Goal: Register for event/course: Sign up to attend an event or enroll in a course

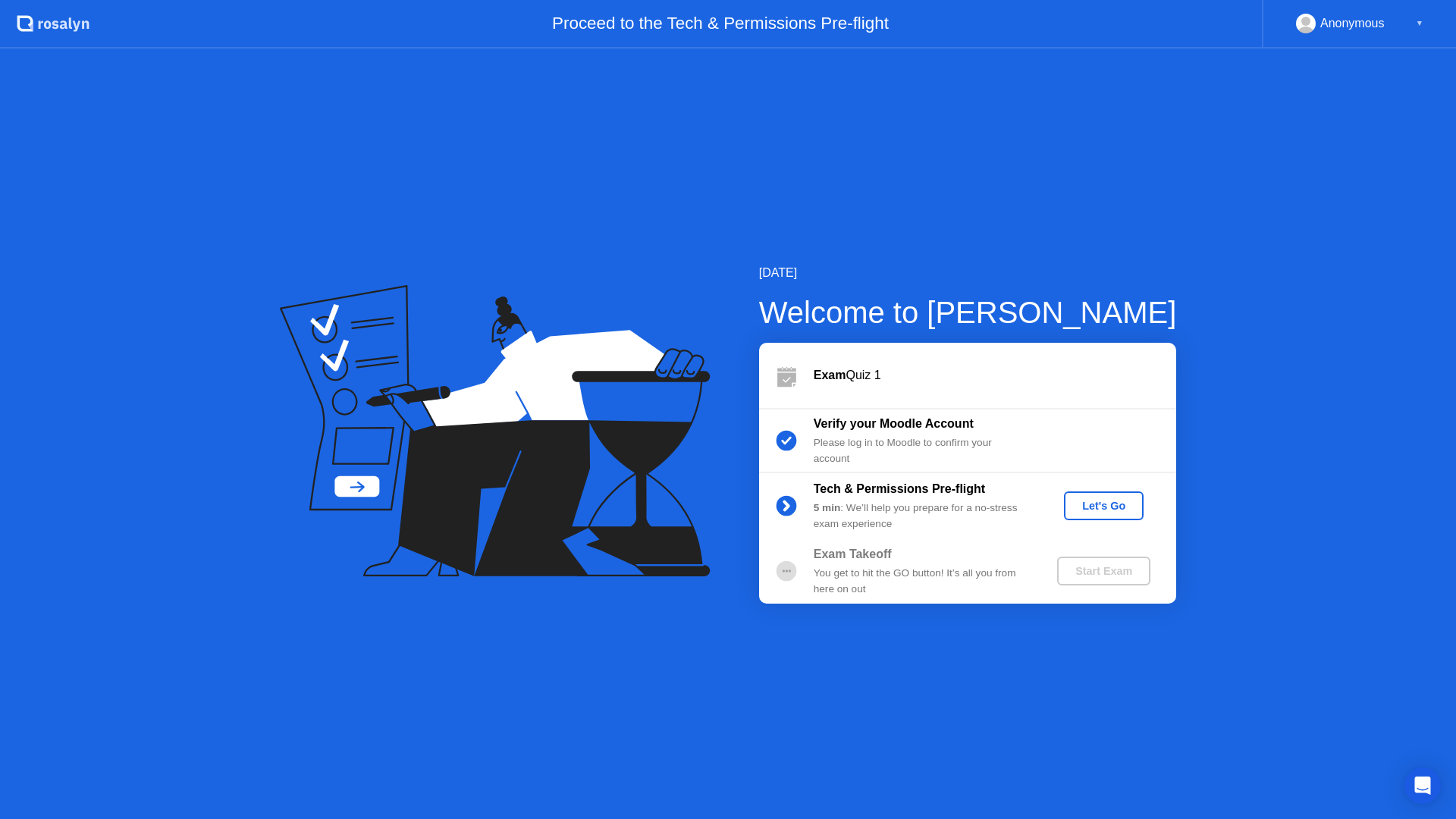
click at [1095, 508] on div "Let's Go" at bounding box center [1103, 506] width 67 height 12
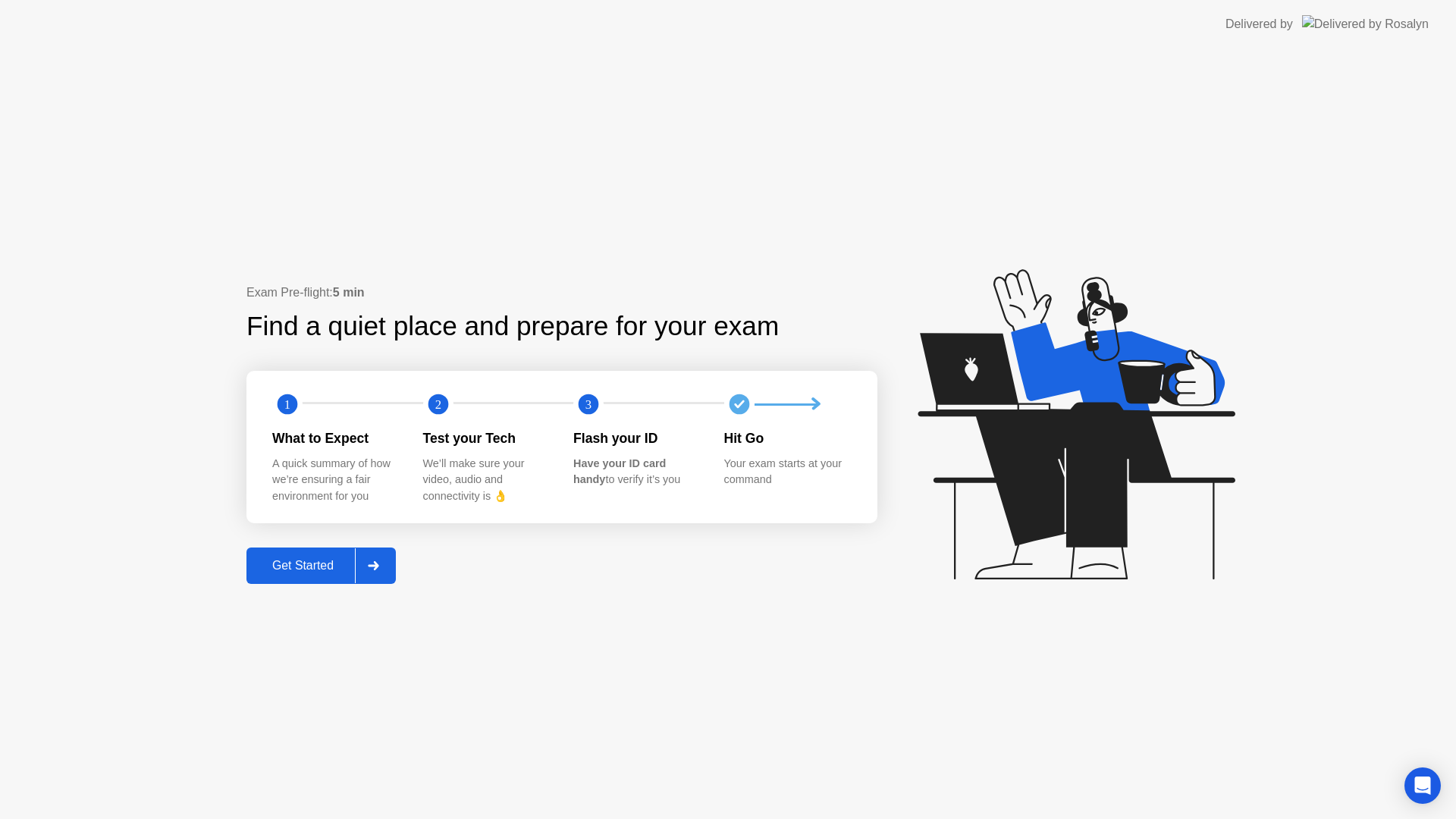
click at [340, 559] on div "Get Started" at bounding box center [303, 565] width 104 height 13
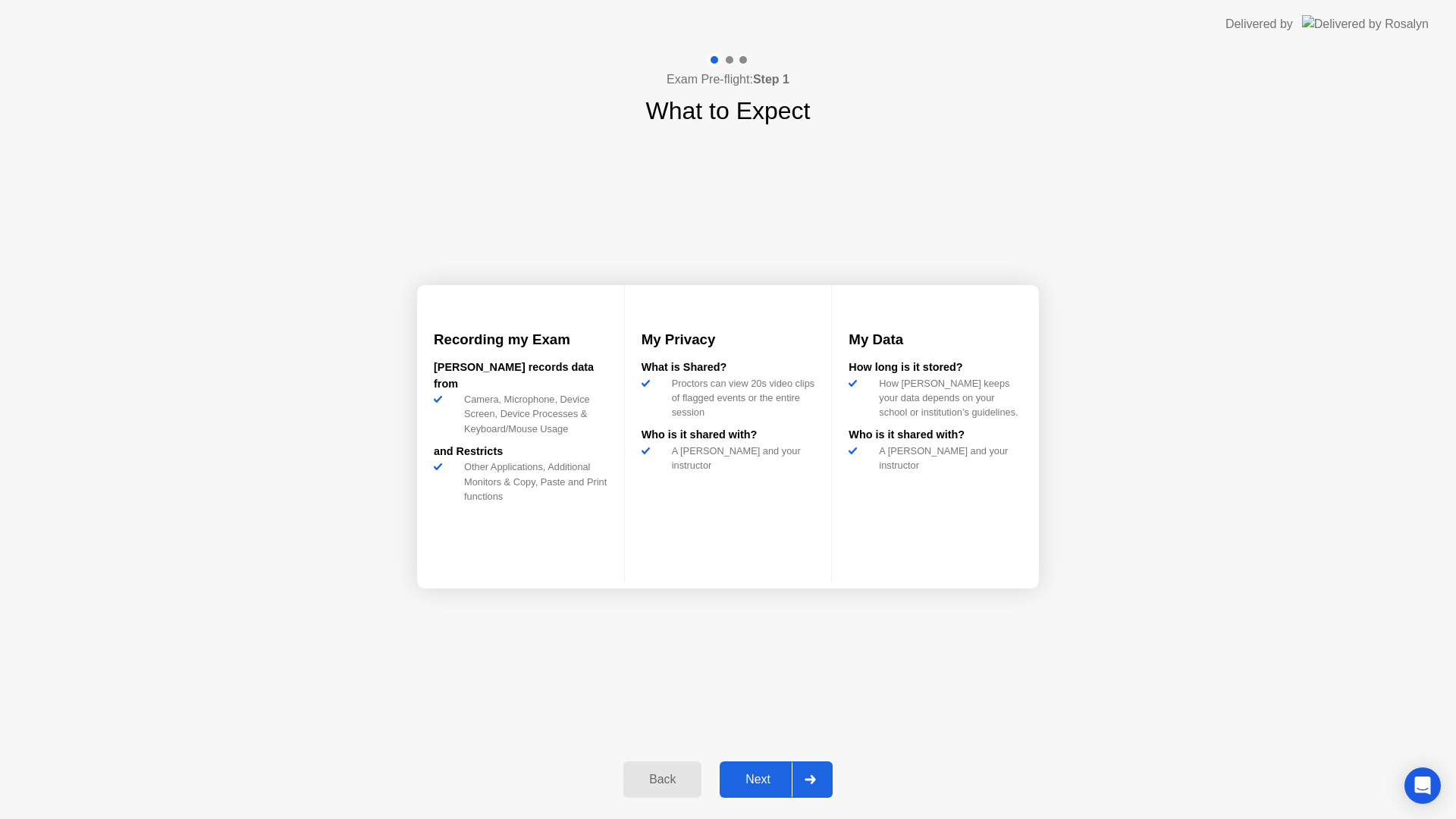
click at [742, 782] on div "Next" at bounding box center [757, 780] width 67 height 13
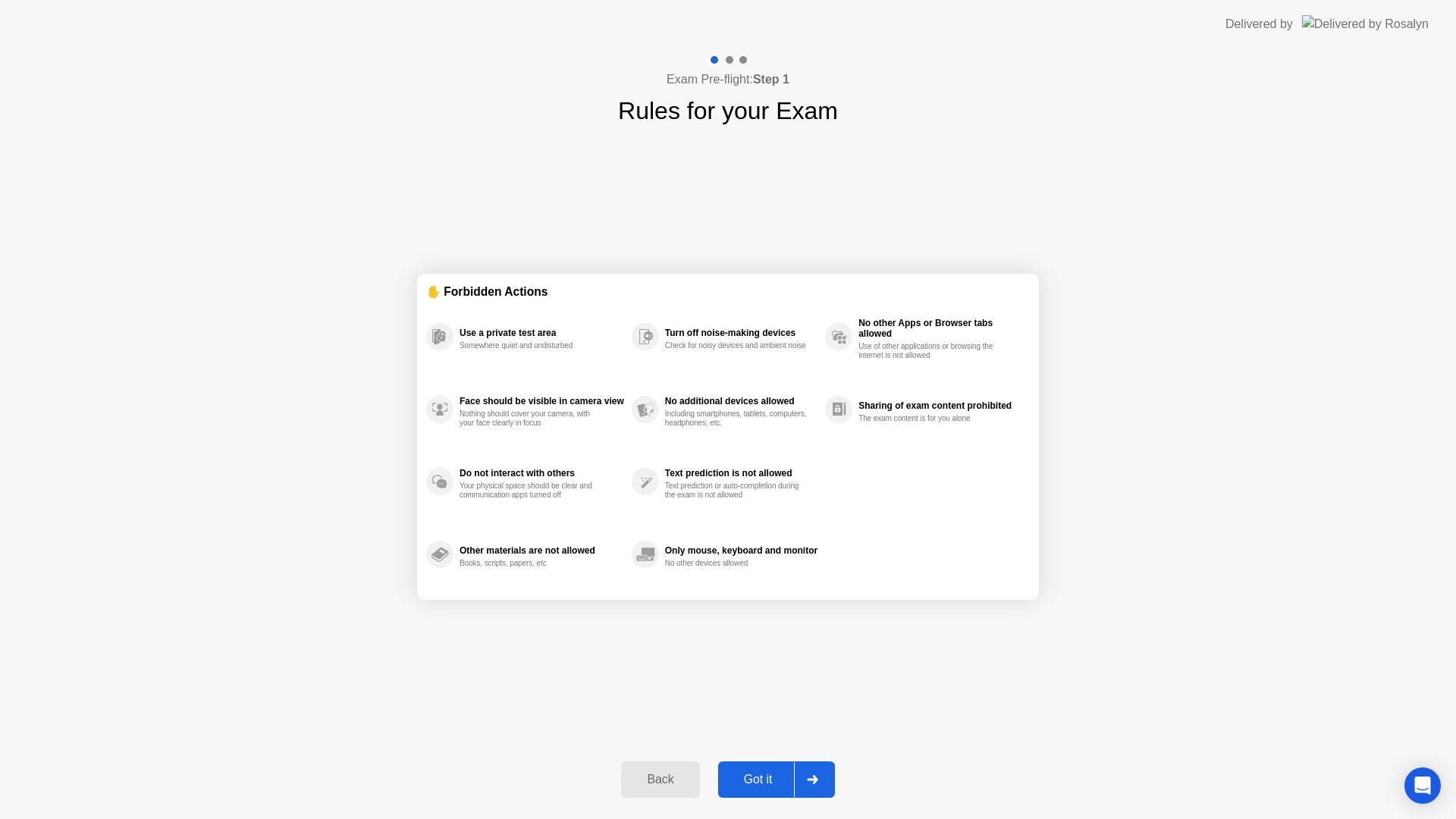
click at [774, 786] on div "Got it" at bounding box center [758, 780] width 71 height 13
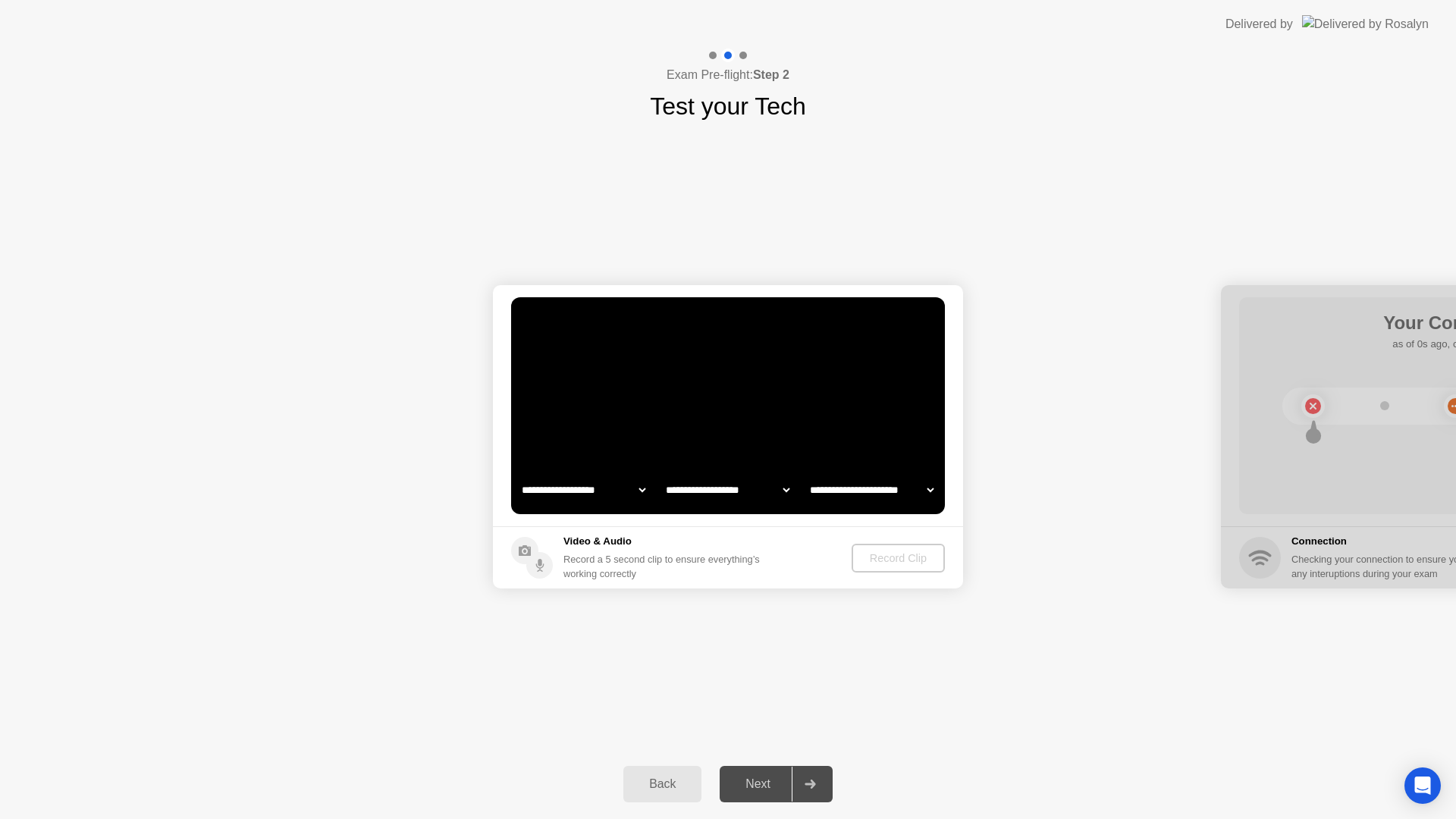
select select "**********"
select select "*******"
click at [504, 658] on div "**********" at bounding box center [728, 436] width 1456 height 625
drag, startPoint x: 881, startPoint y: 545, endPoint x: 855, endPoint y: 725, distance: 181.9
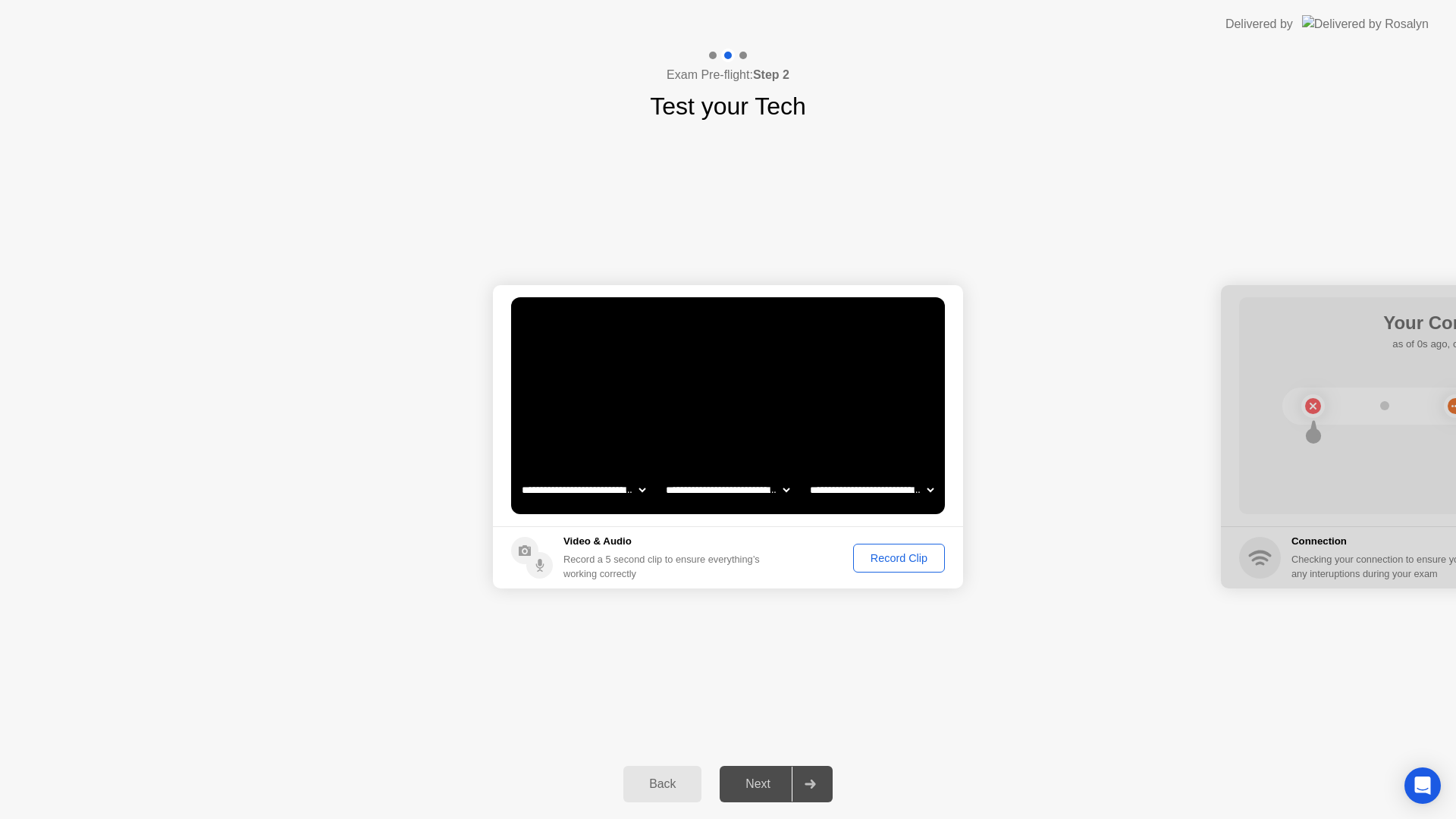
click at [881, 545] on button "Record Clip" at bounding box center [898, 558] width 91 height 29
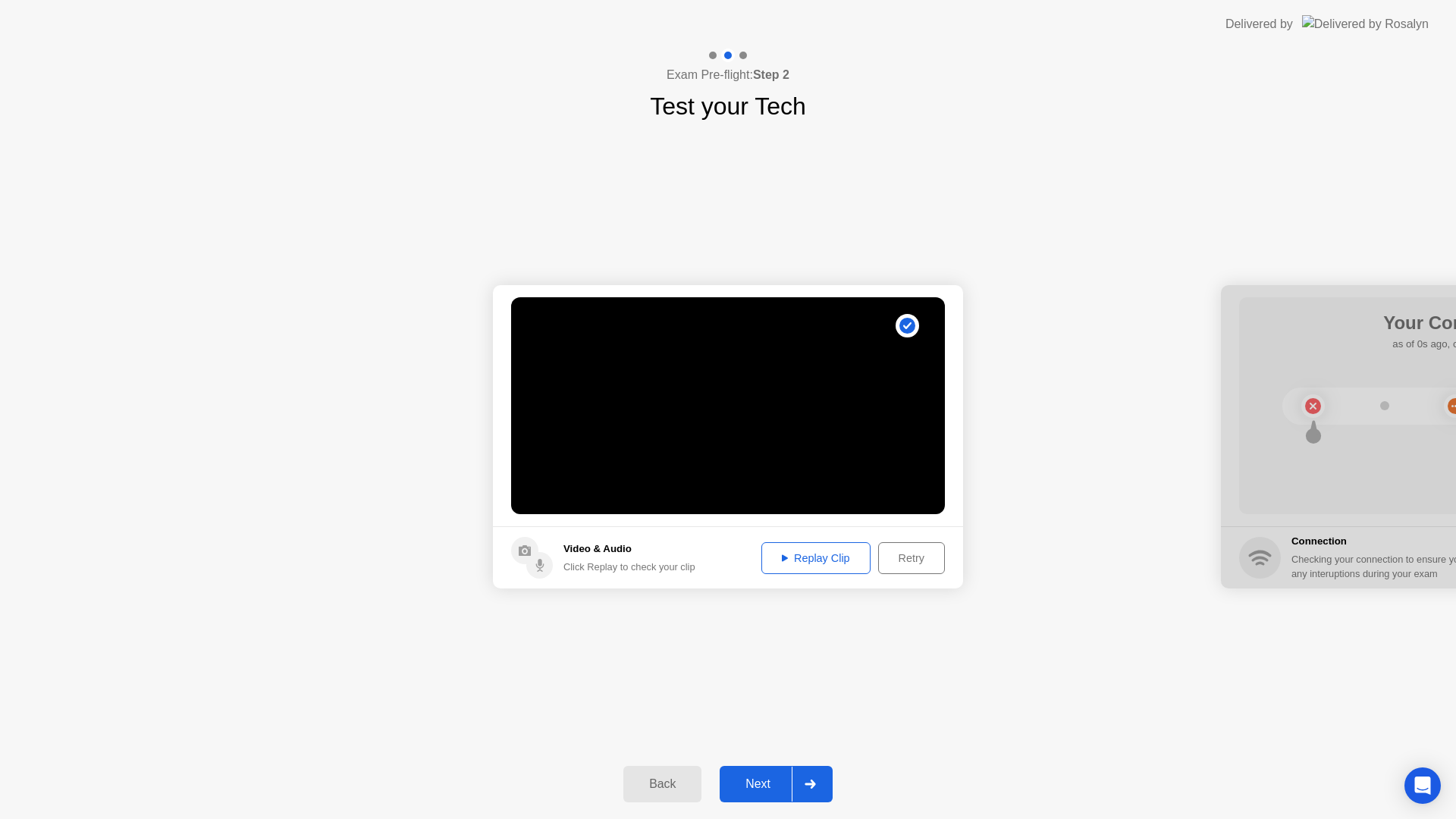
click at [781, 778] on div "Next" at bounding box center [757, 784] width 67 height 13
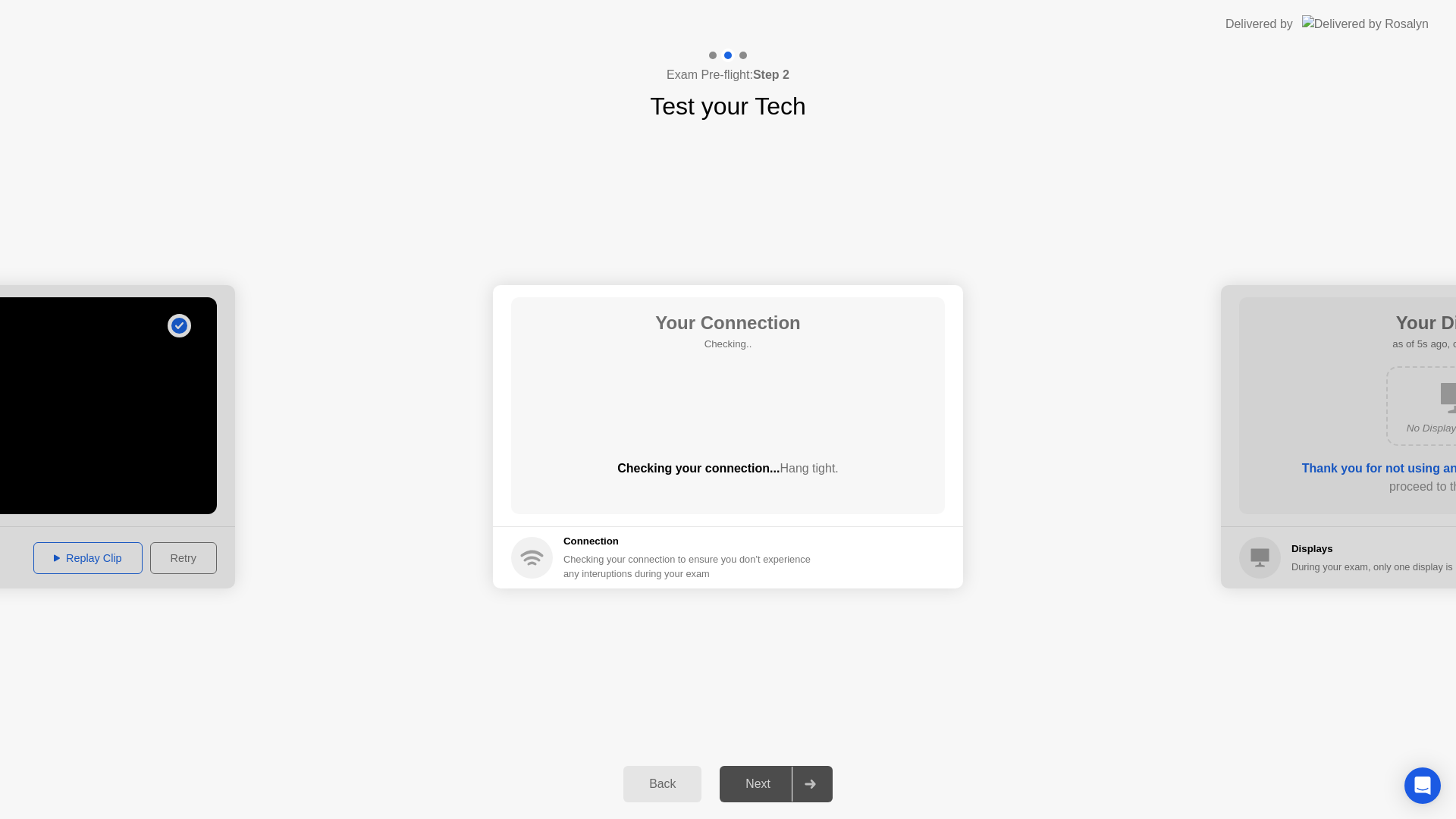
click at [781, 778] on div "Next" at bounding box center [757, 784] width 67 height 13
click at [788, 778] on div "Next" at bounding box center [757, 784] width 67 height 13
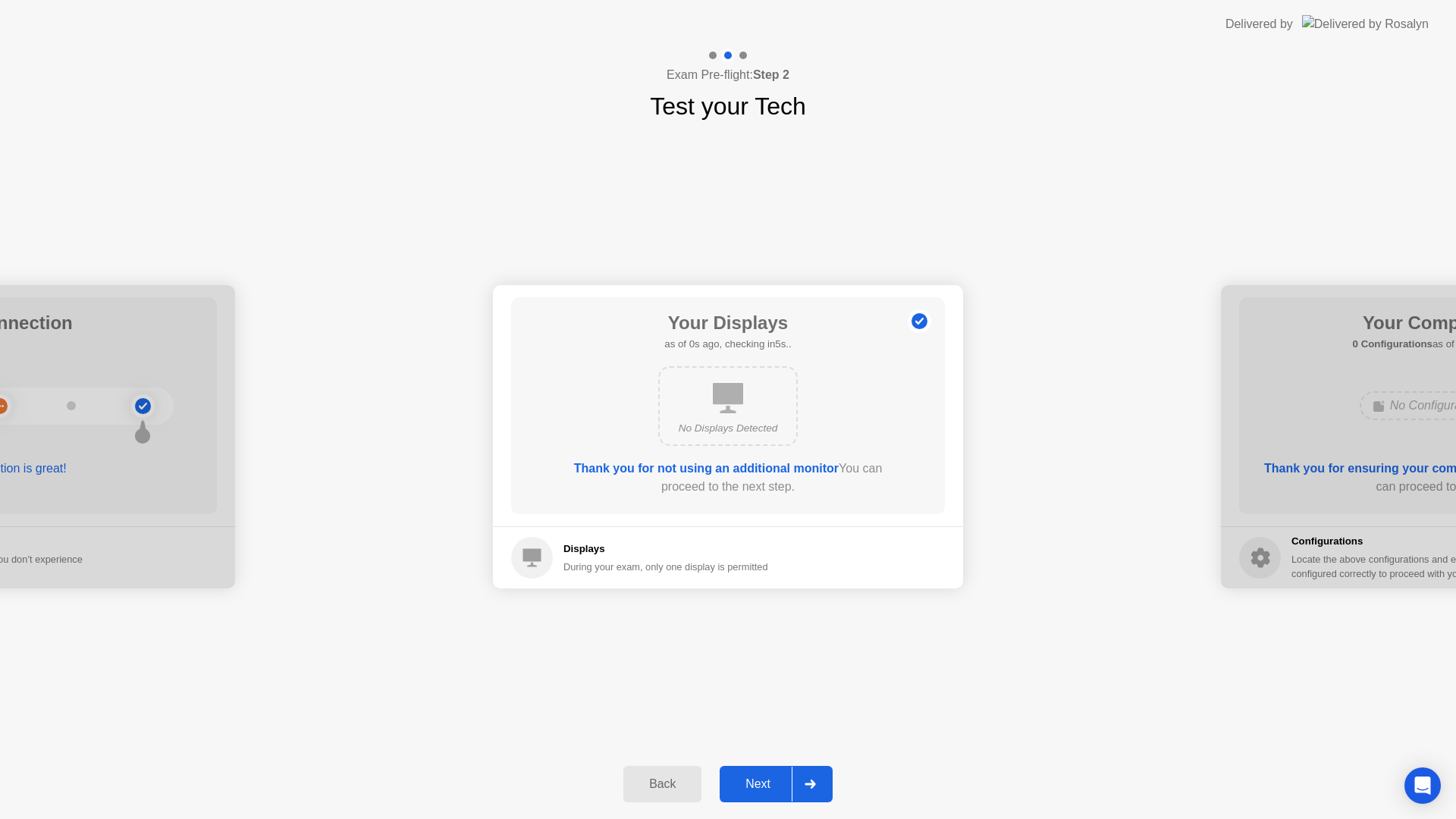
click at [788, 778] on div "Next" at bounding box center [757, 784] width 67 height 13
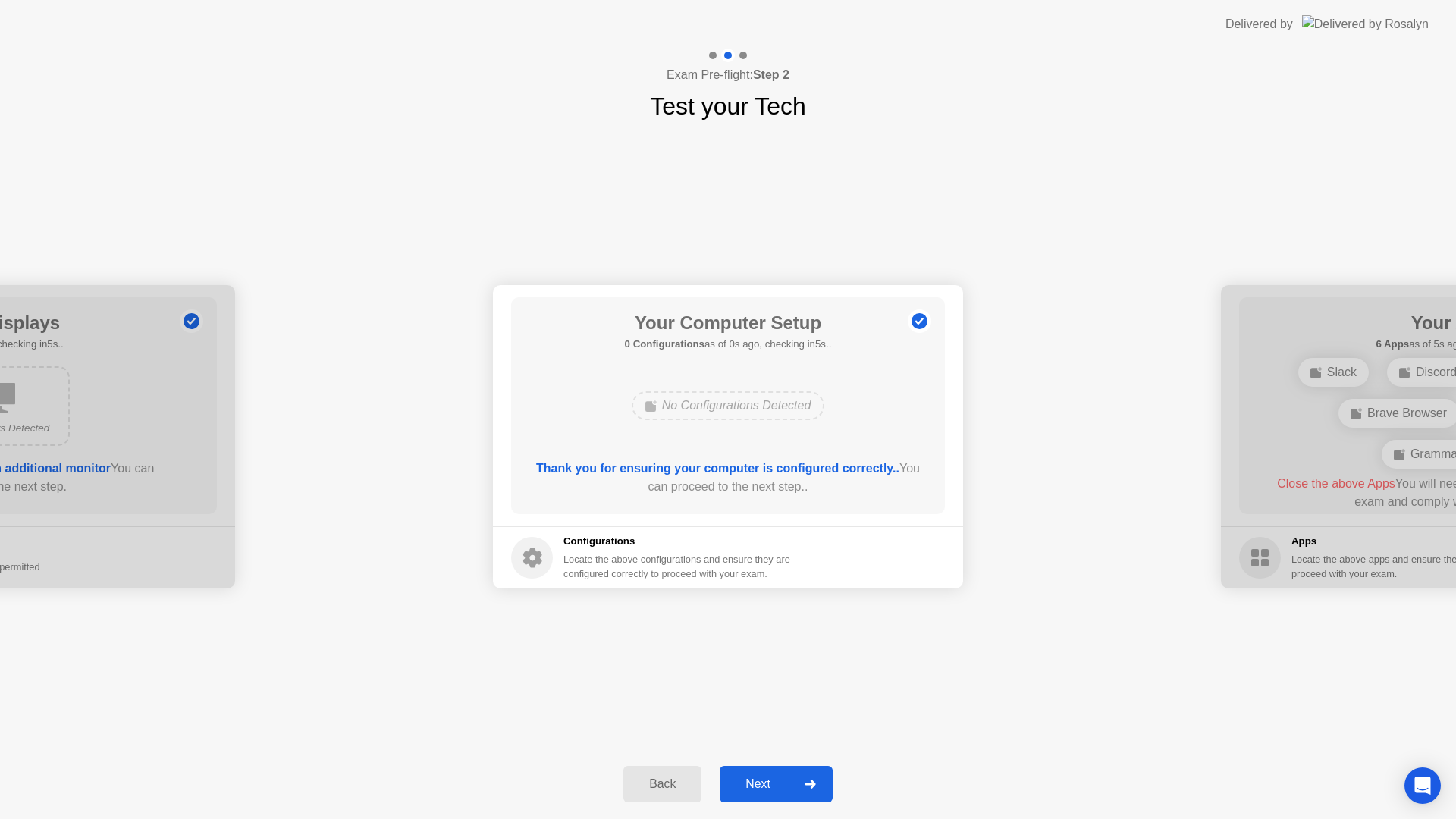
click at [788, 778] on div "Next" at bounding box center [757, 784] width 67 height 13
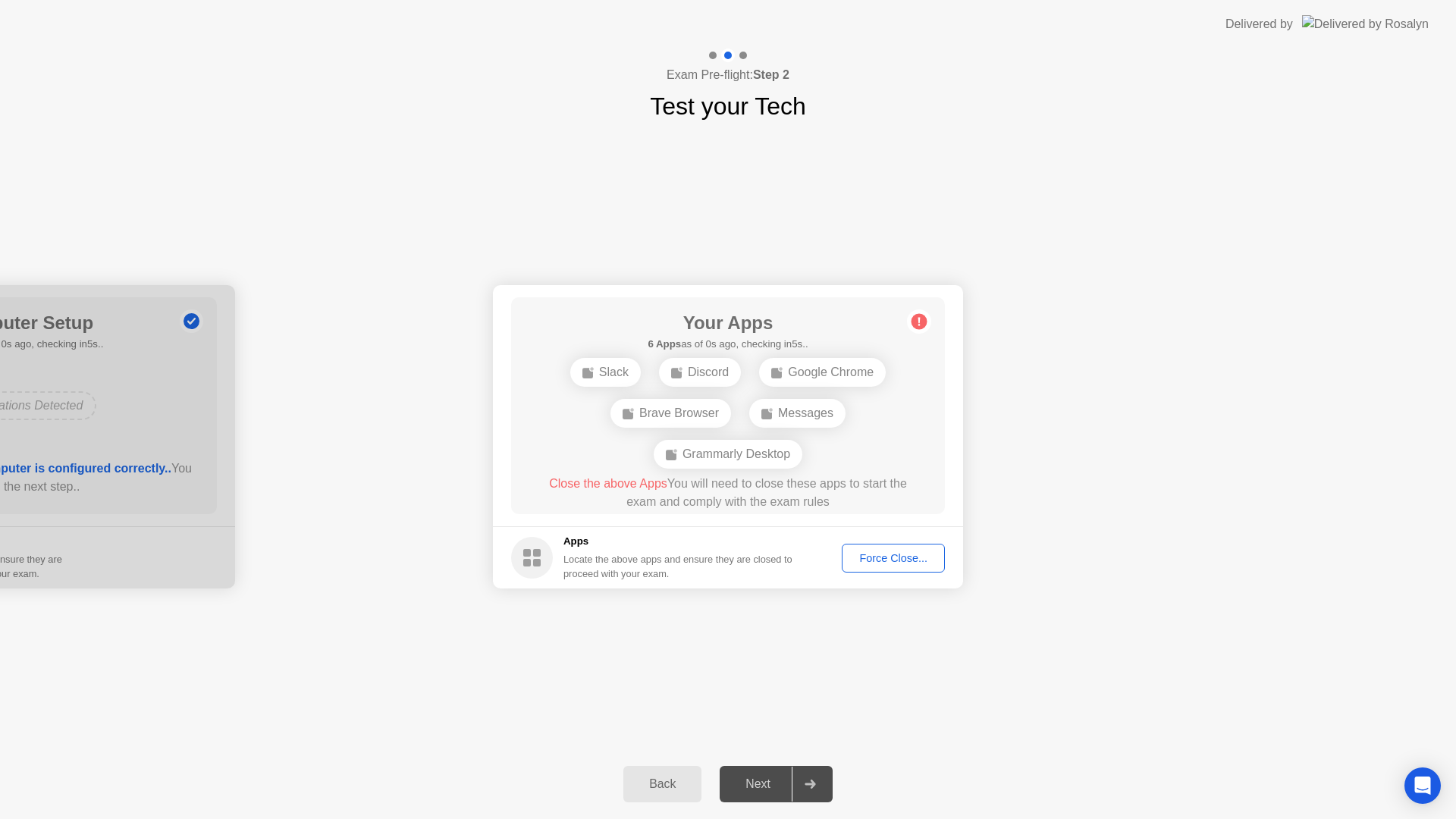
click at [906, 556] on div "Force Close..." at bounding box center [893, 558] width 92 height 12
click at [904, 561] on div "Force Close..." at bounding box center [893, 558] width 92 height 12
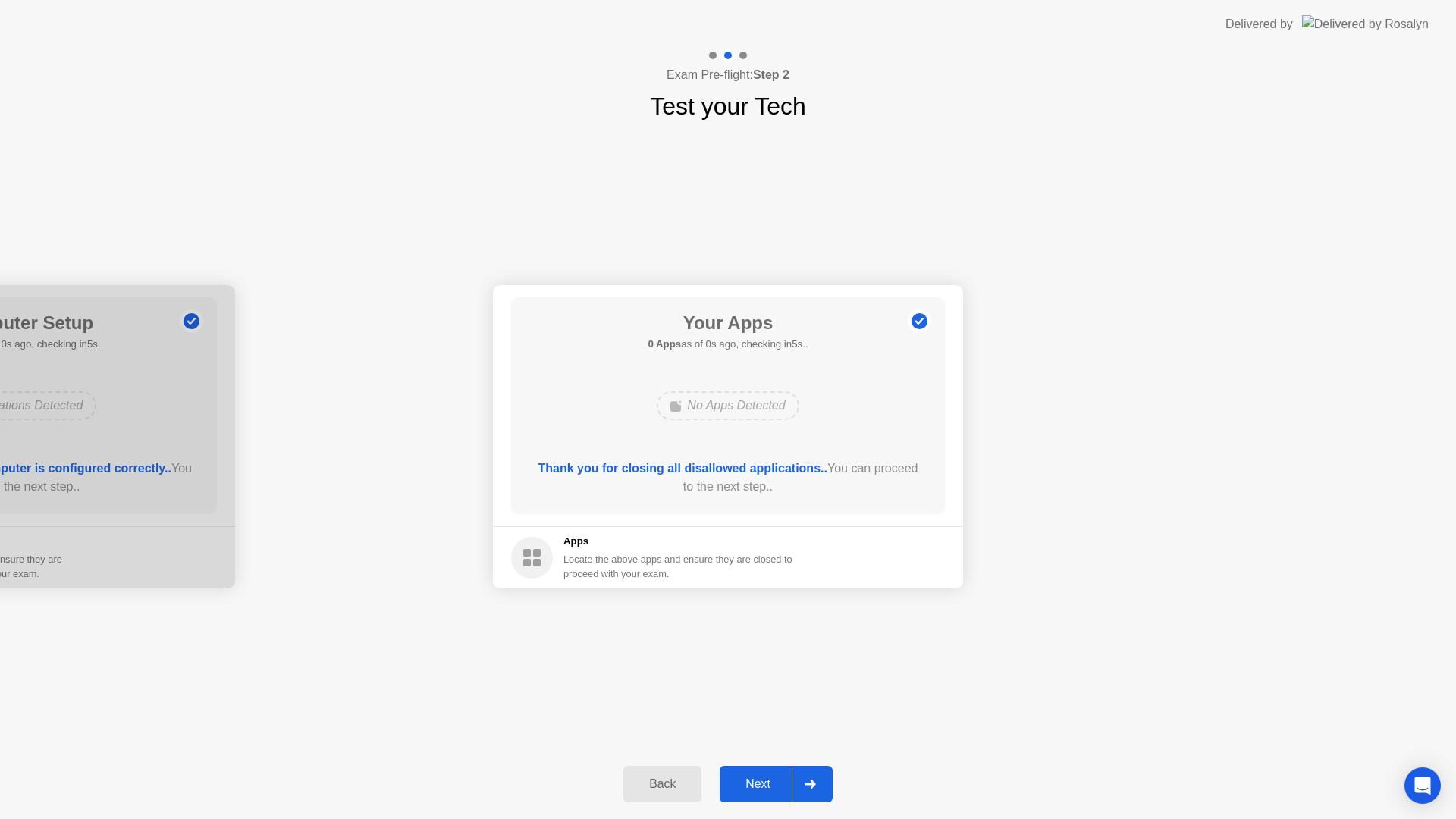
click at [776, 784] on div "Next" at bounding box center [757, 784] width 67 height 13
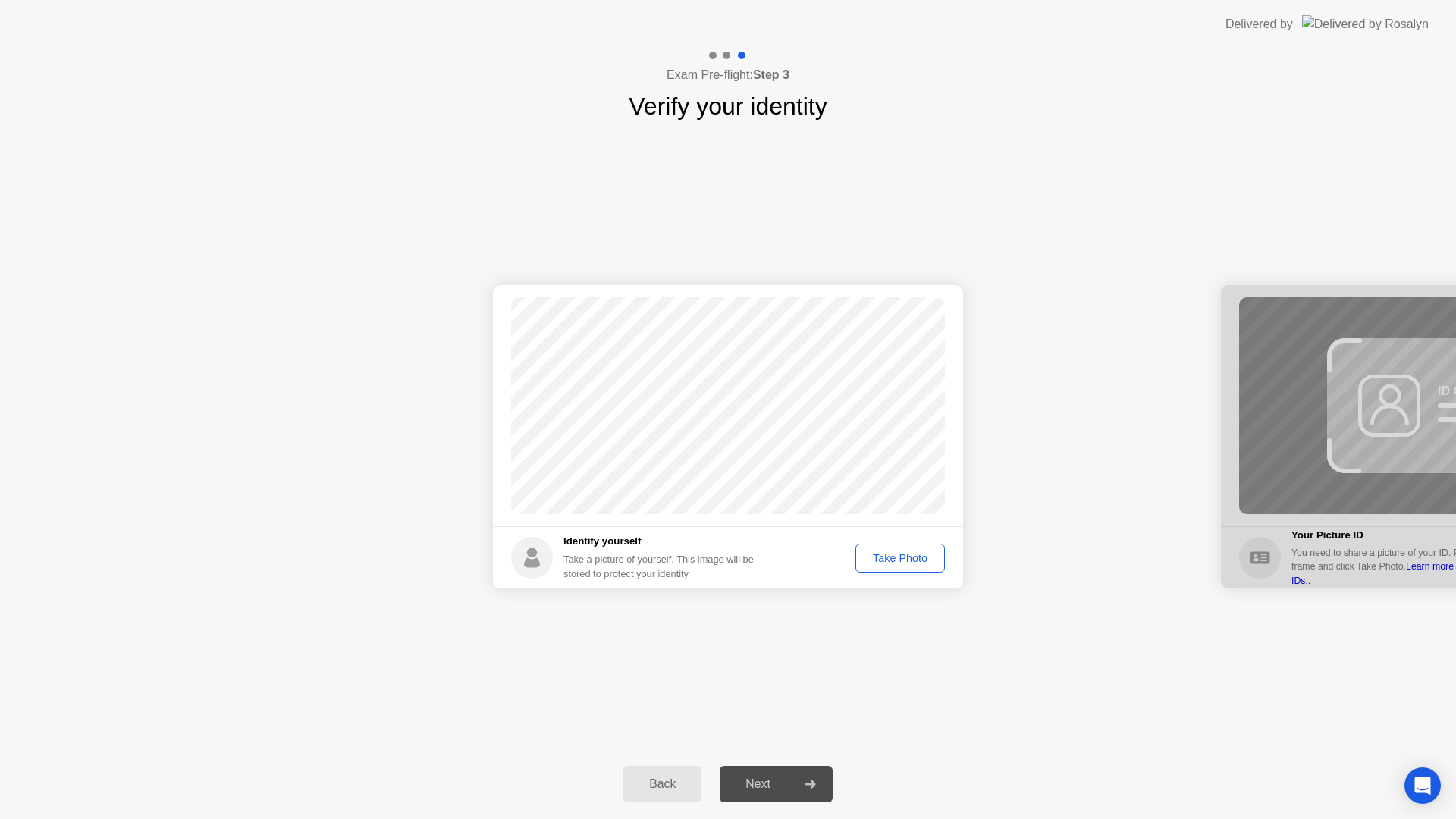
click at [907, 559] on div "Take Photo" at bounding box center [900, 558] width 79 height 12
drag, startPoint x: 797, startPoint y: 782, endPoint x: 811, endPoint y: 762, distance: 24.4
click at [797, 782] on div at bounding box center [810, 784] width 37 height 35
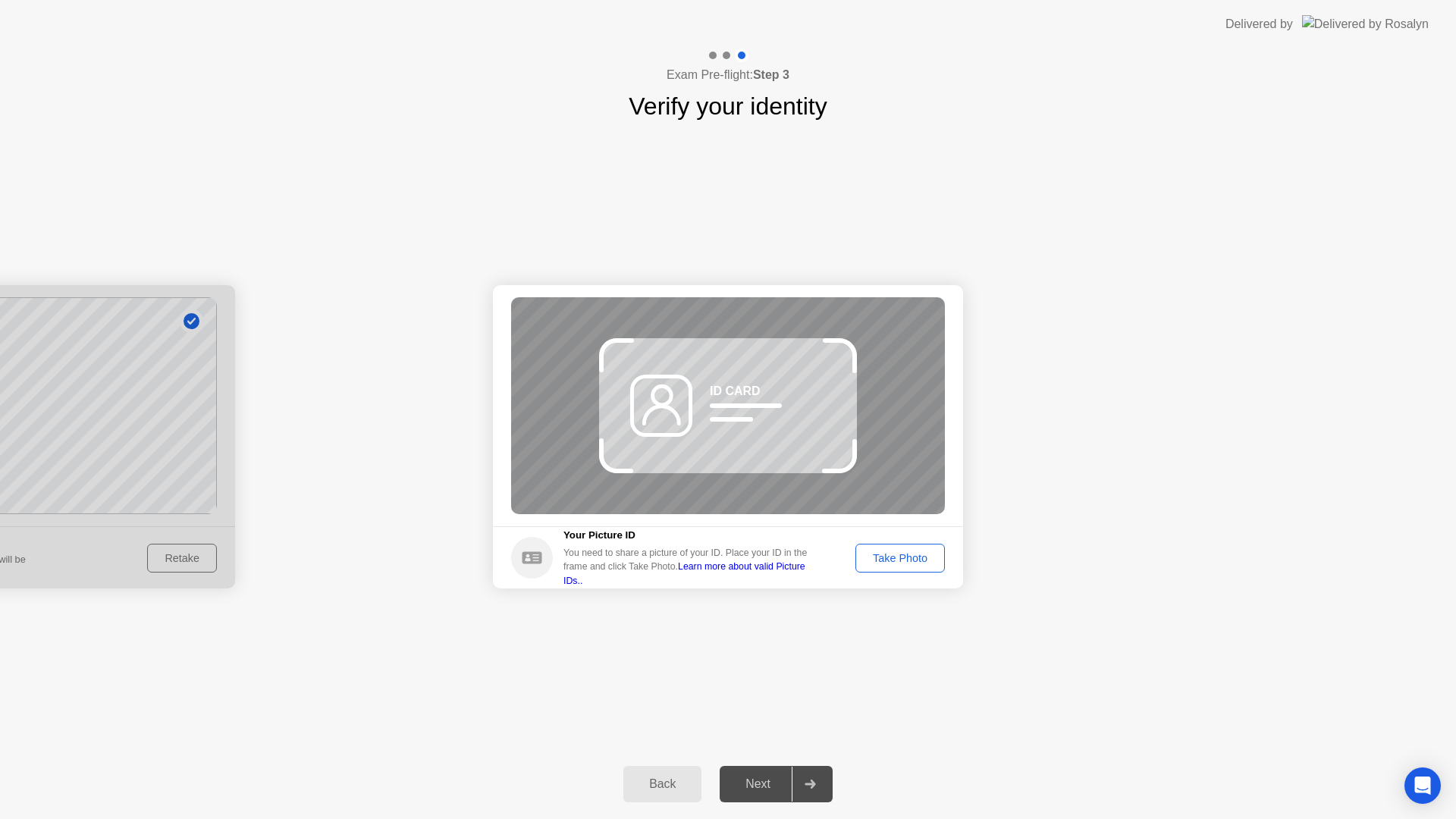
drag, startPoint x: 919, startPoint y: 556, endPoint x: 893, endPoint y: 611, distance: 60.8
click at [917, 556] on div "Take Photo" at bounding box center [900, 558] width 79 height 12
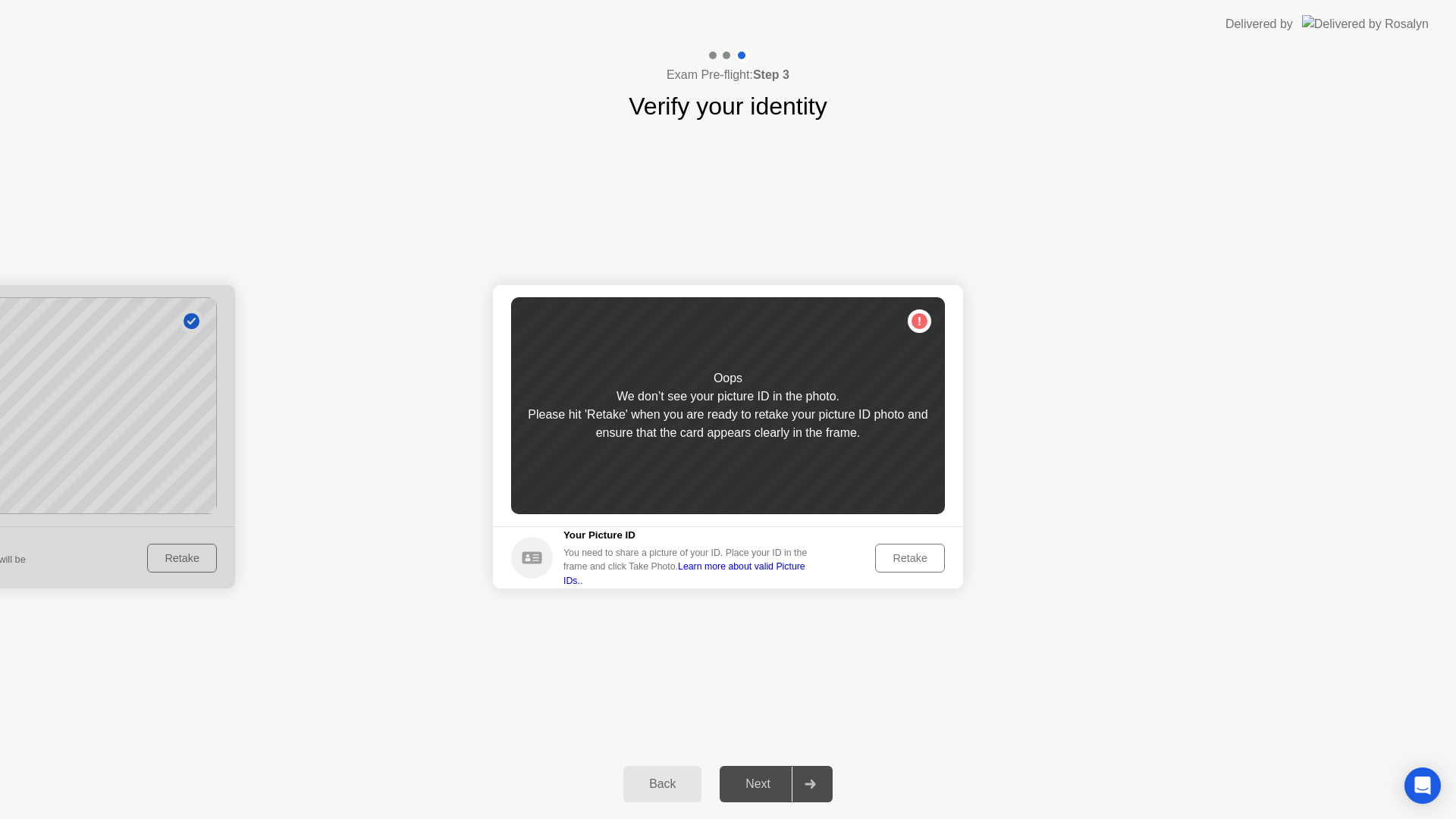
click at [892, 562] on div "Retake" at bounding box center [910, 558] width 60 height 12
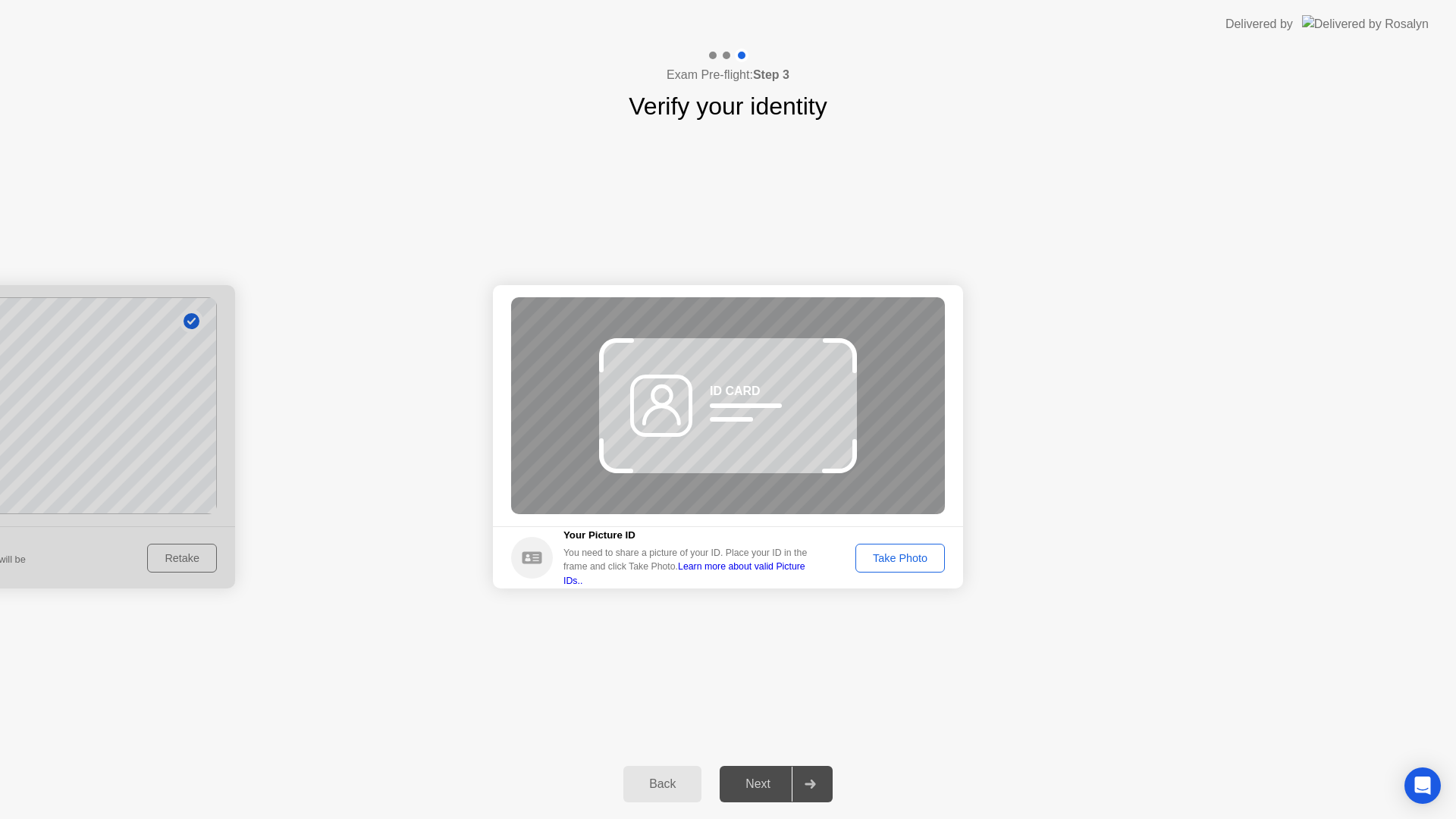
drag, startPoint x: 897, startPoint y: 551, endPoint x: 861, endPoint y: 585, distance: 49.5
click at [897, 552] on div "Take Photo" at bounding box center [900, 558] width 79 height 12
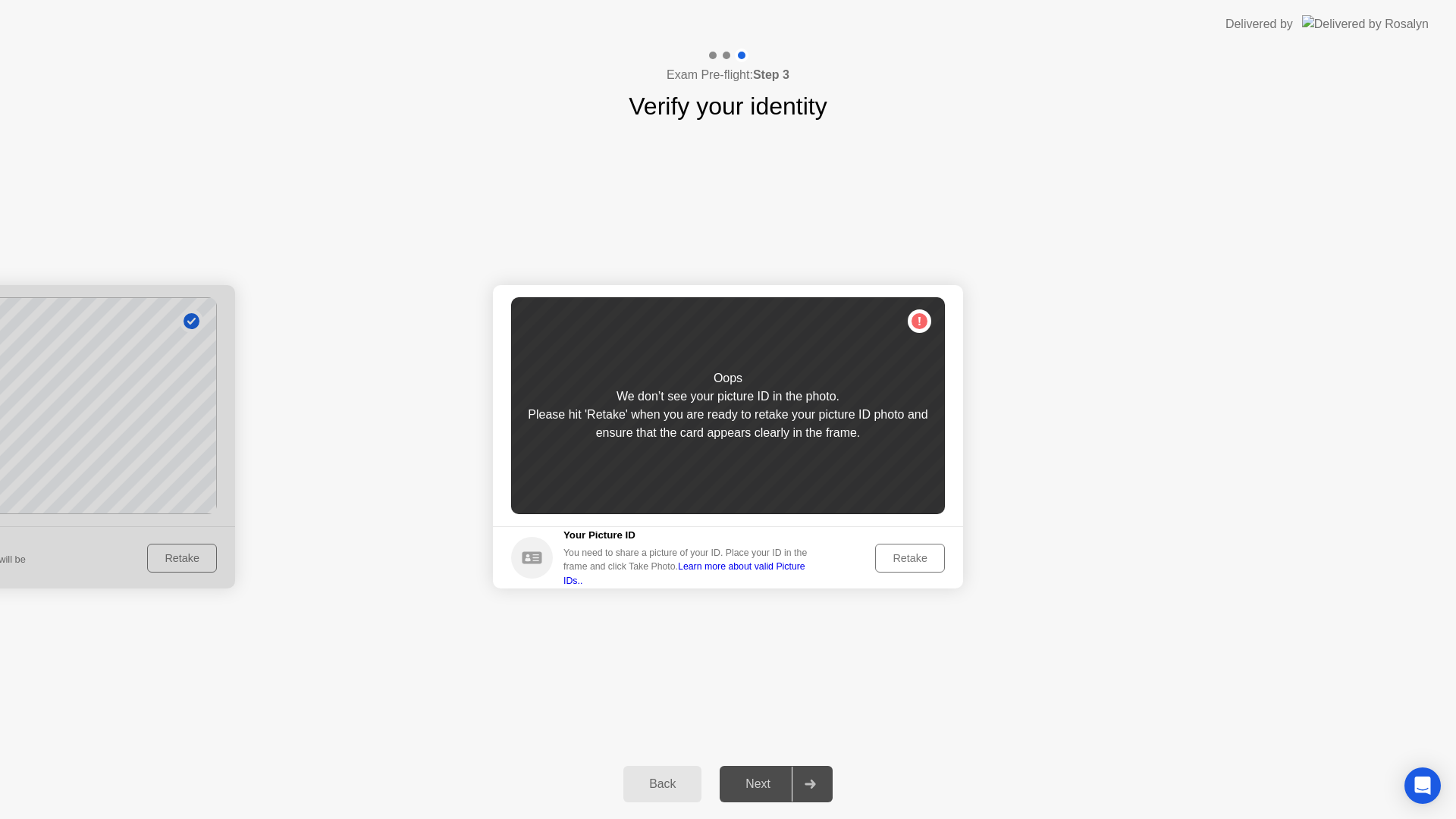
click at [904, 562] on div "Retake" at bounding box center [910, 558] width 60 height 12
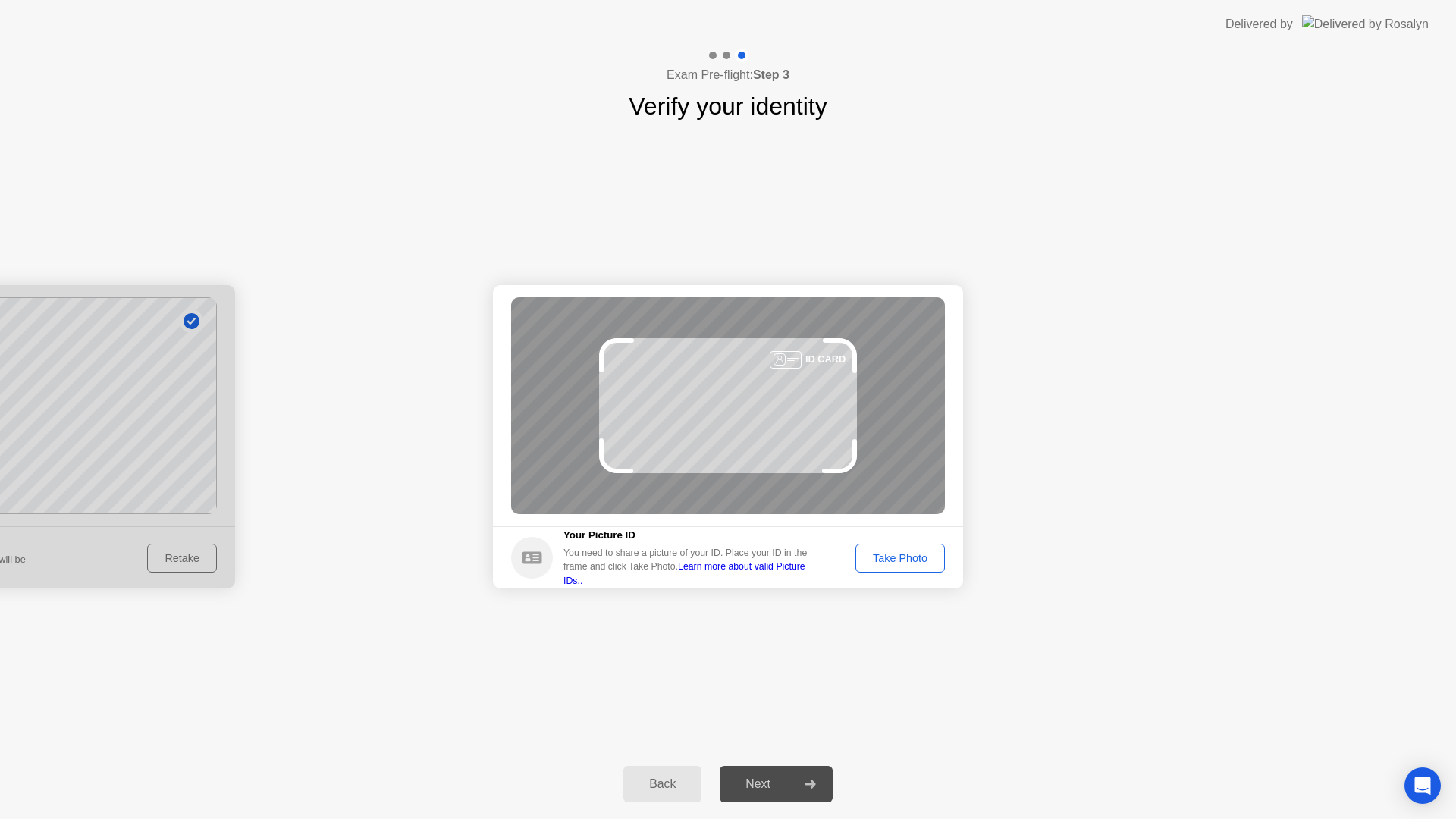
click at [892, 562] on div "Take Photo" at bounding box center [900, 558] width 79 height 12
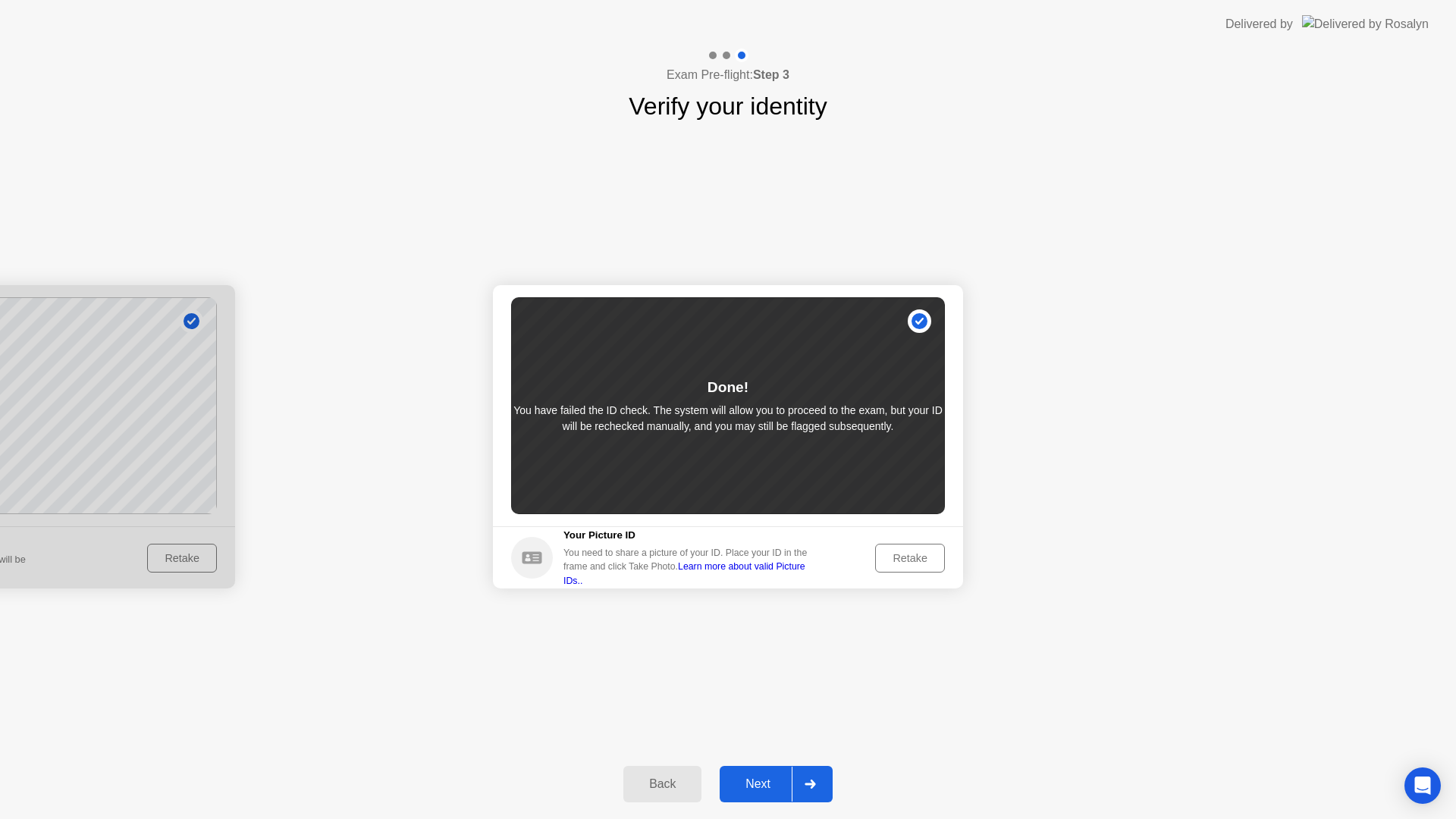
click at [912, 557] on div "Retake" at bounding box center [910, 558] width 60 height 12
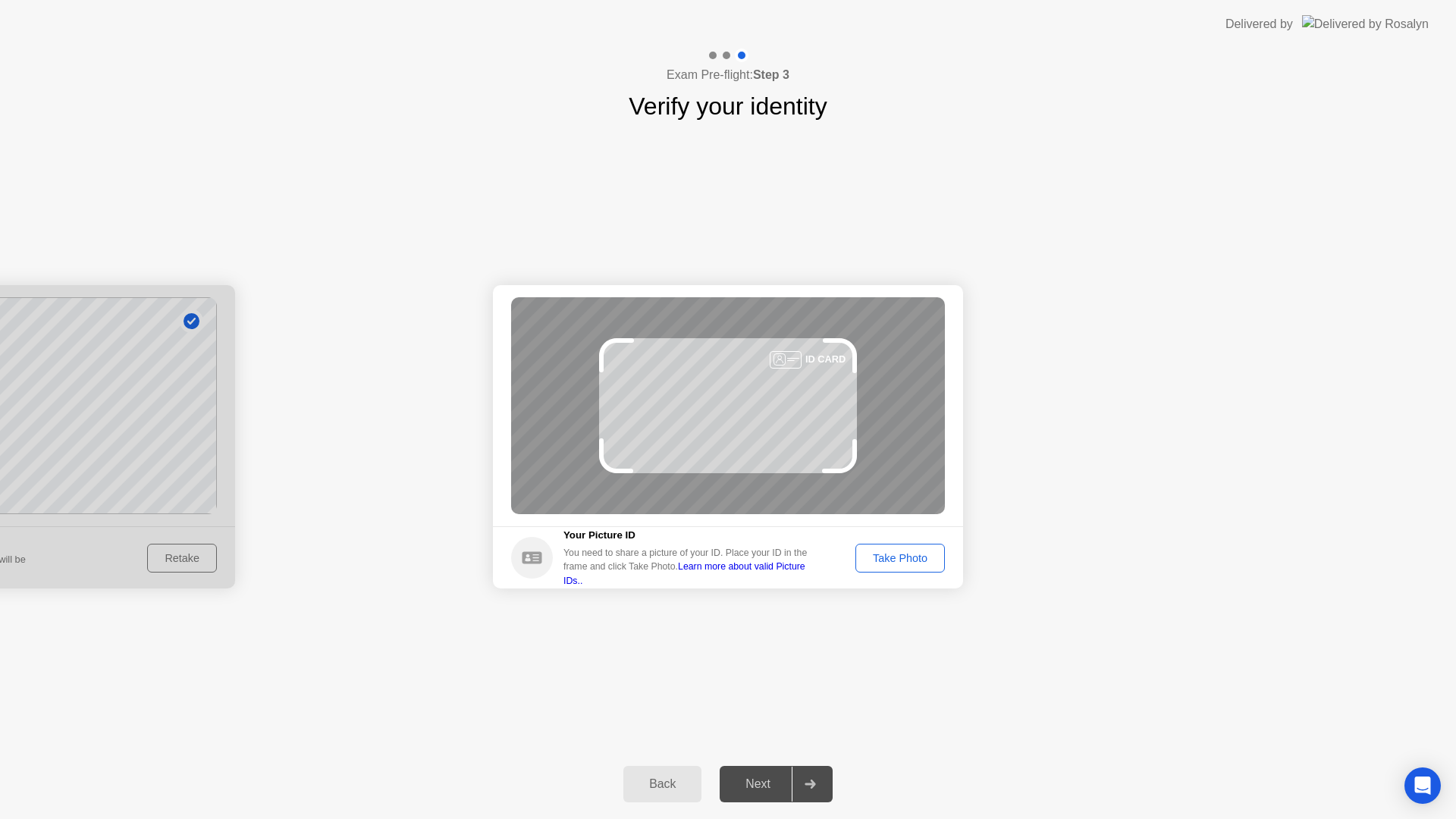
drag, startPoint x: 903, startPoint y: 558, endPoint x: 855, endPoint y: 682, distance: 133.0
click at [897, 561] on div "Take Photo" at bounding box center [900, 558] width 79 height 12
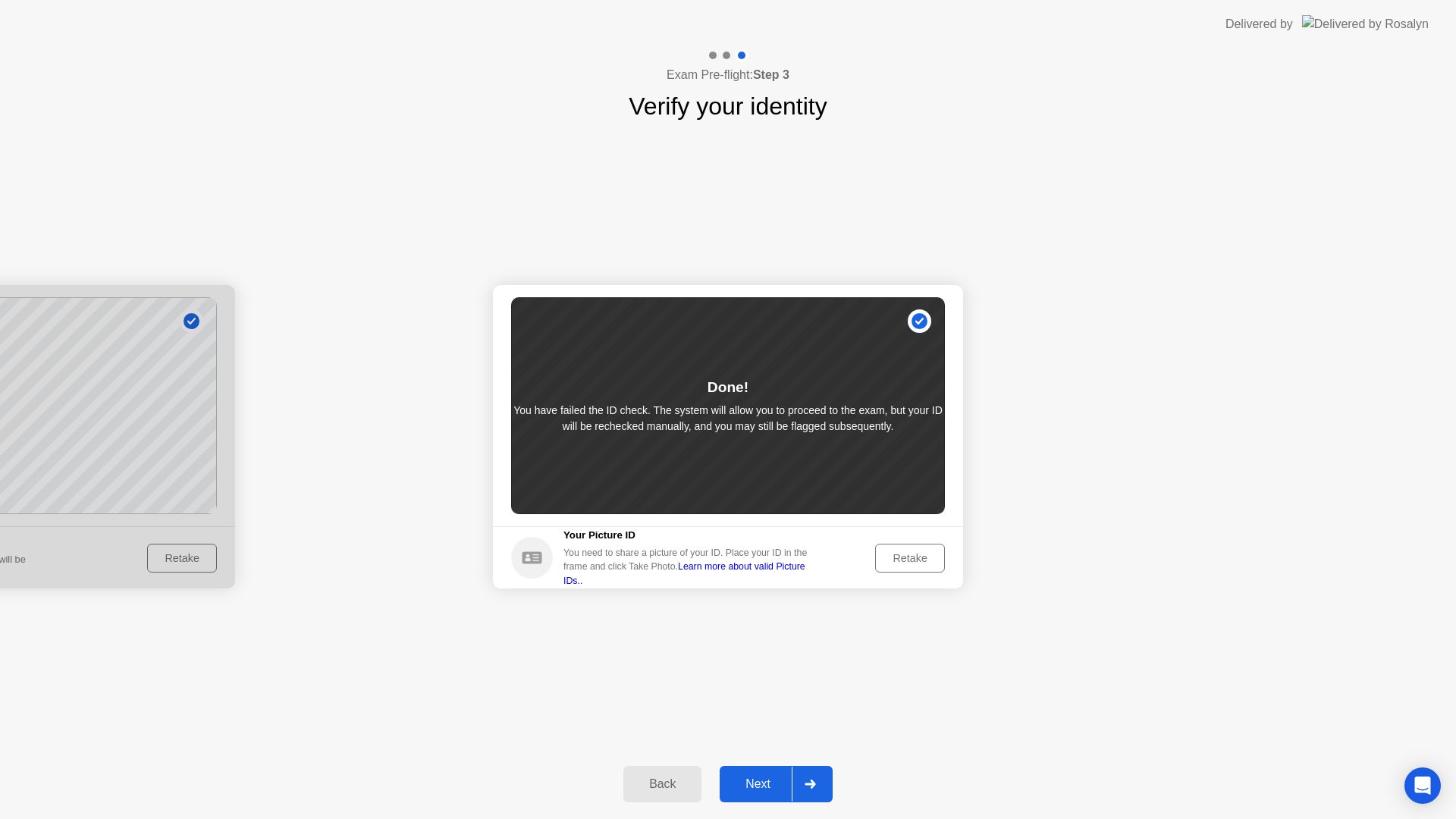
click at [779, 787] on div "Next" at bounding box center [757, 784] width 67 height 13
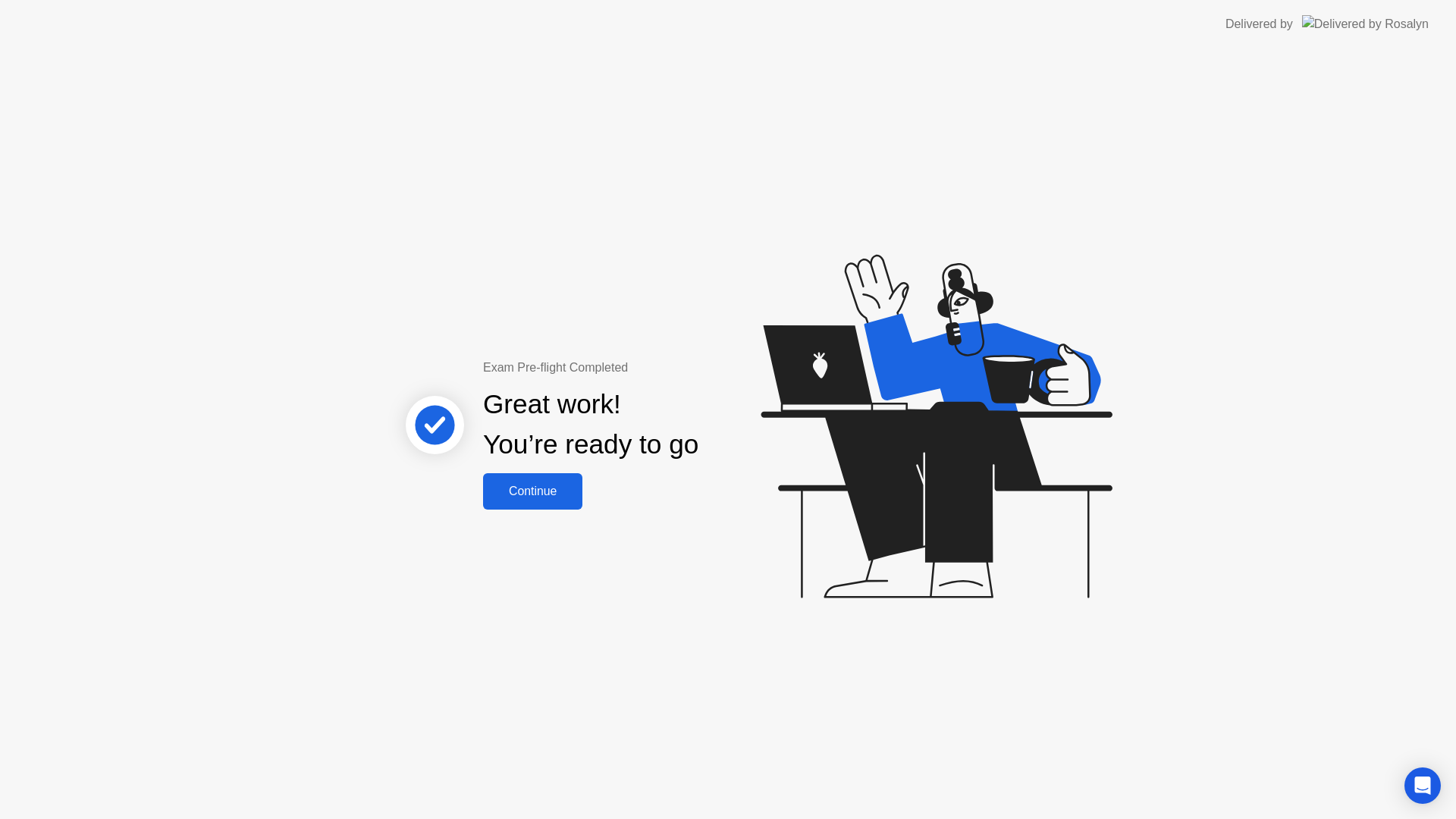
click at [564, 493] on div "Continue" at bounding box center [532, 491] width 90 height 13
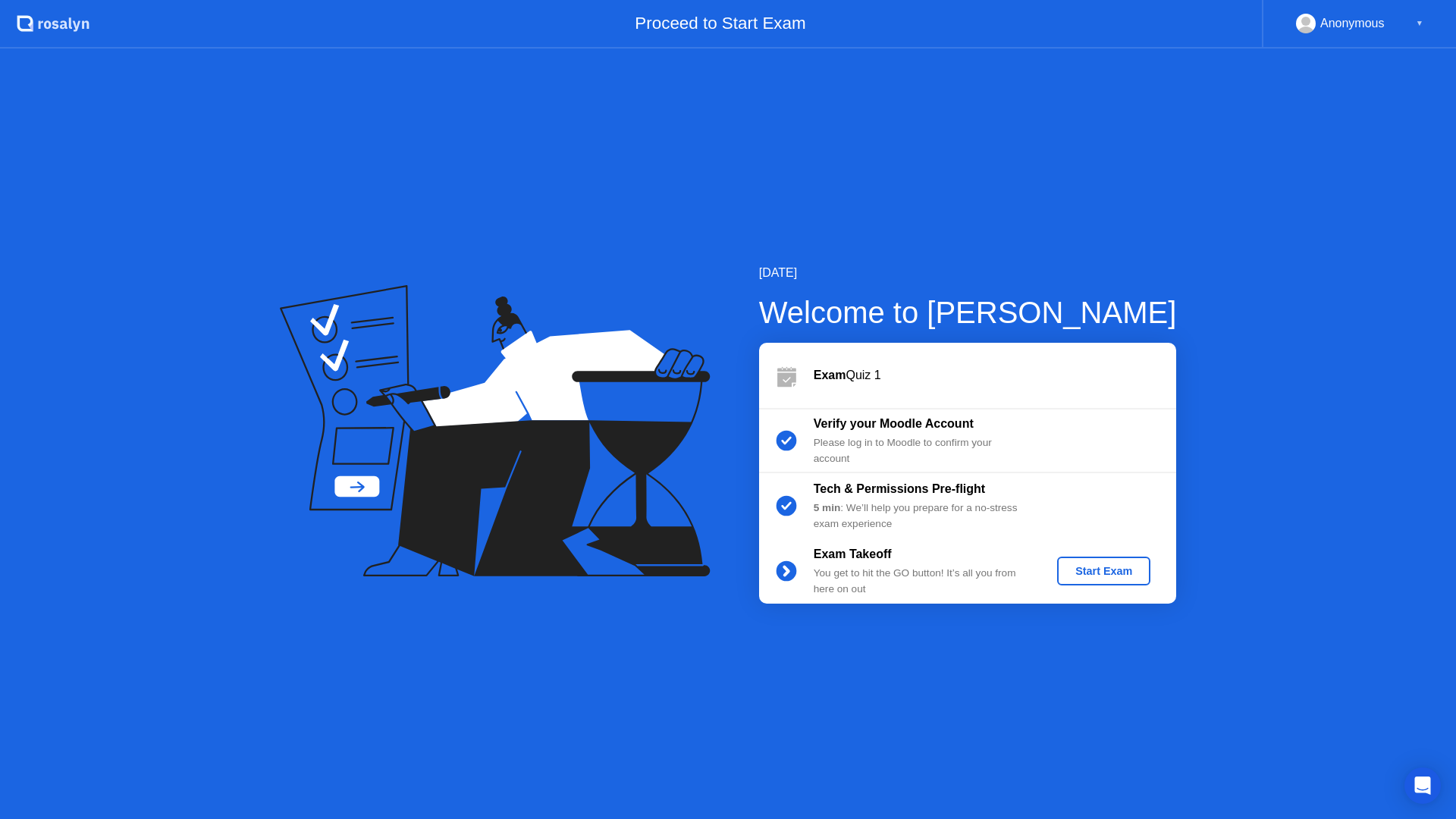
click at [1069, 566] on div "Start Exam" at bounding box center [1103, 571] width 81 height 12
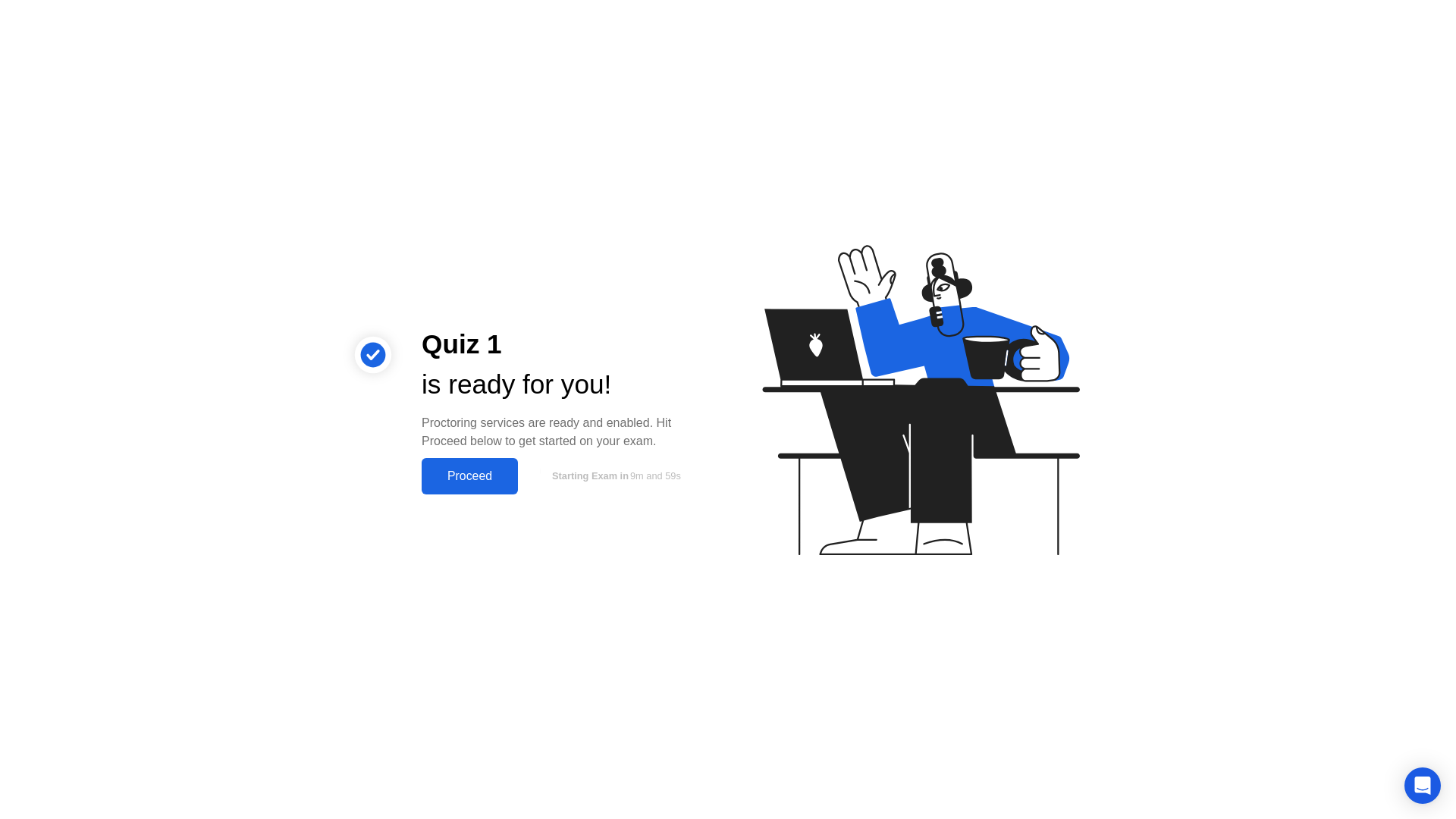
click at [495, 494] on button "Proceed" at bounding box center [470, 476] width 96 height 37
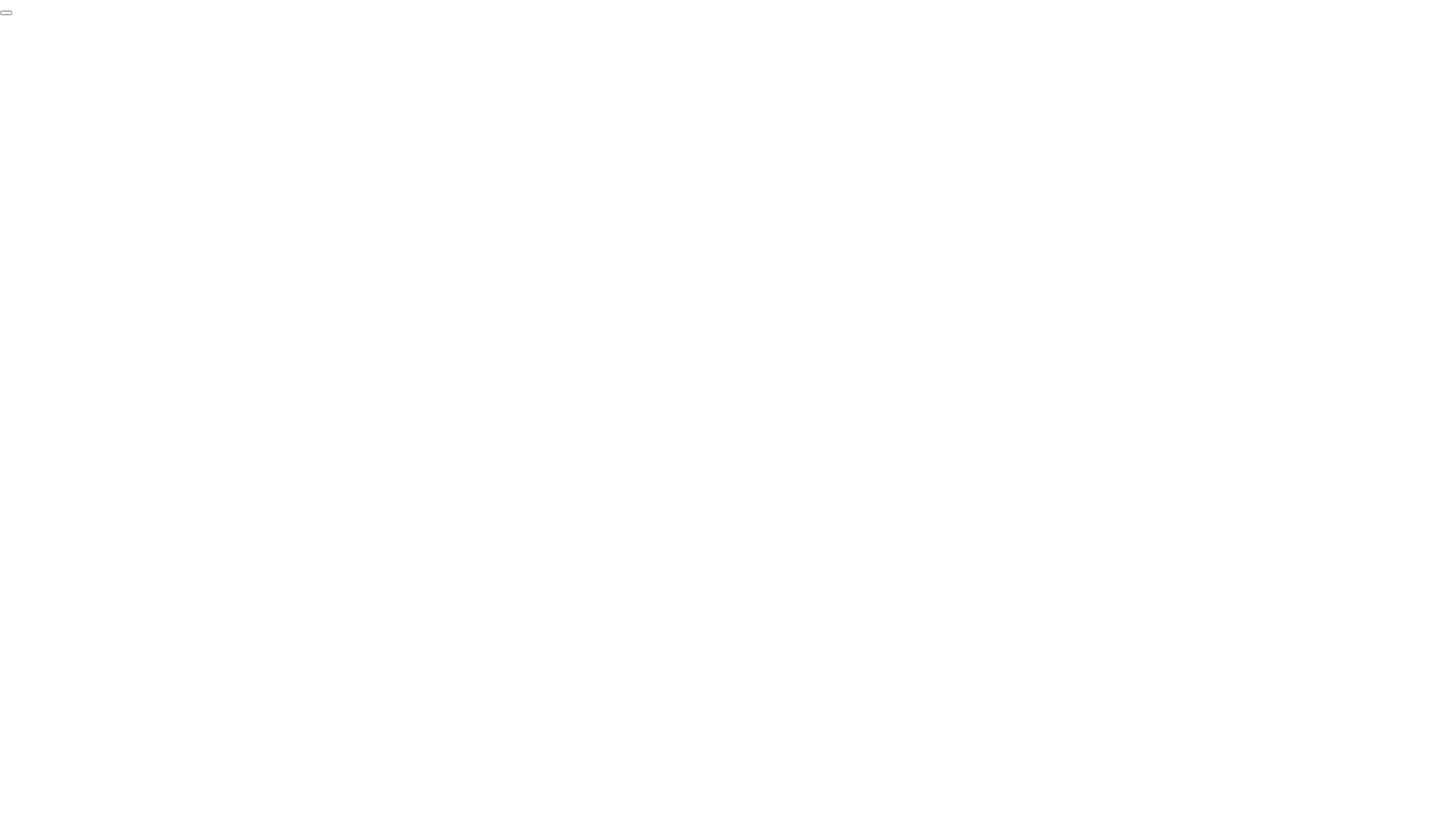
click div "End Proctoring Session"
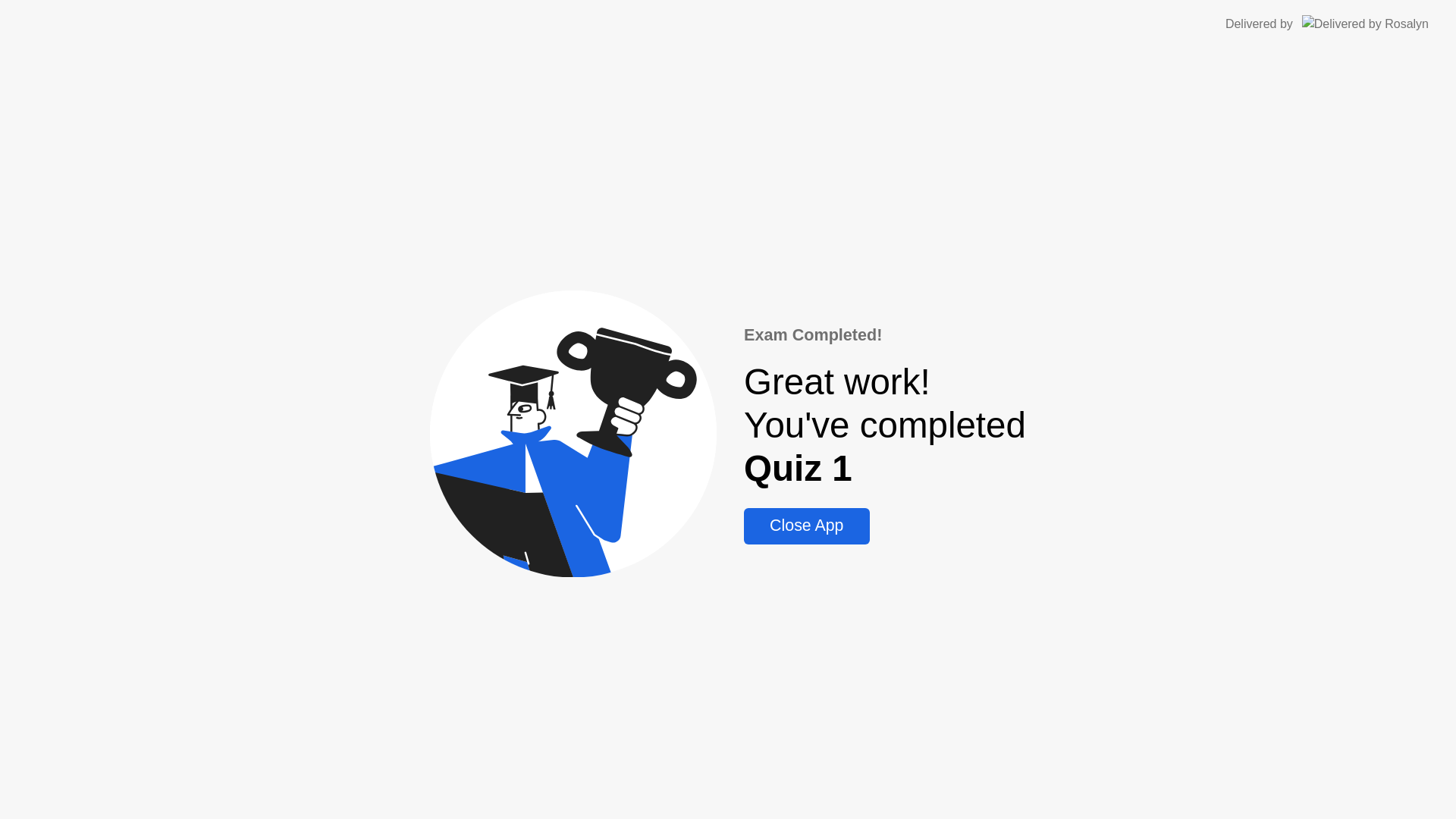
click at [841, 534] on div "Close App" at bounding box center [806, 526] width 116 height 19
